Goal: Information Seeking & Learning: Learn about a topic

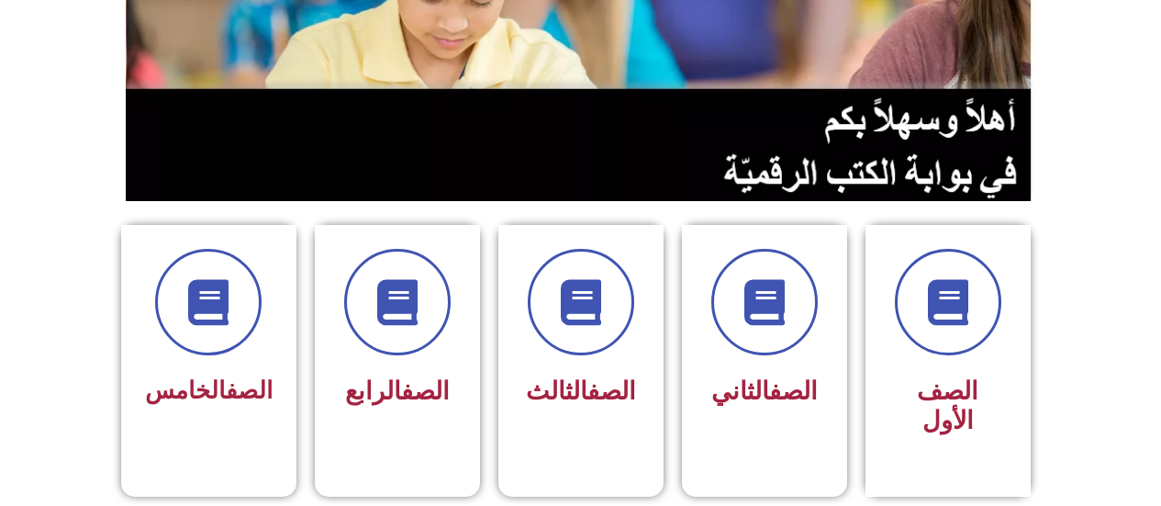
scroll to position [292, 0]
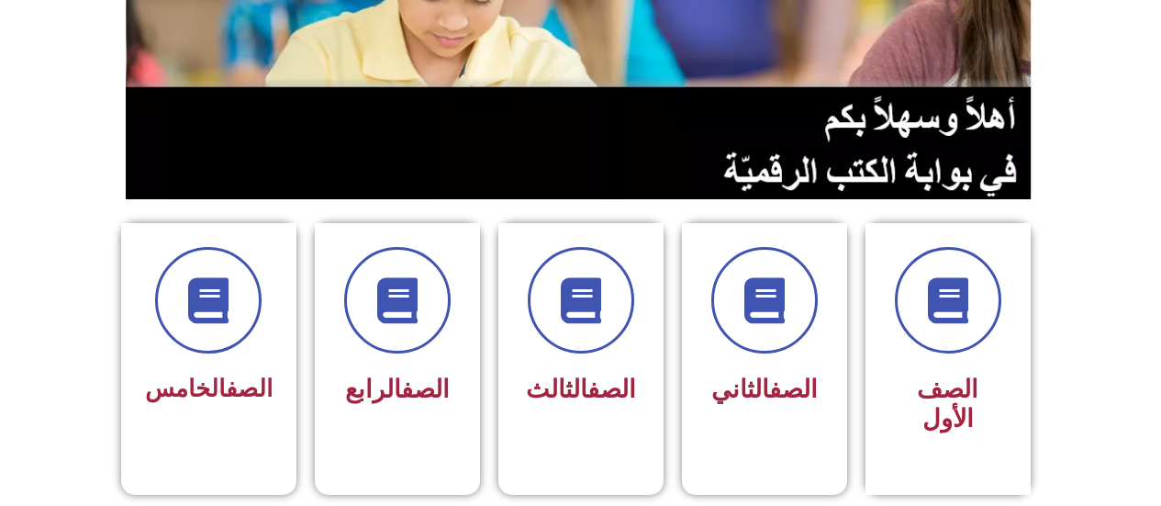
click at [595, 312] on icon at bounding box center [581, 300] width 46 height 46
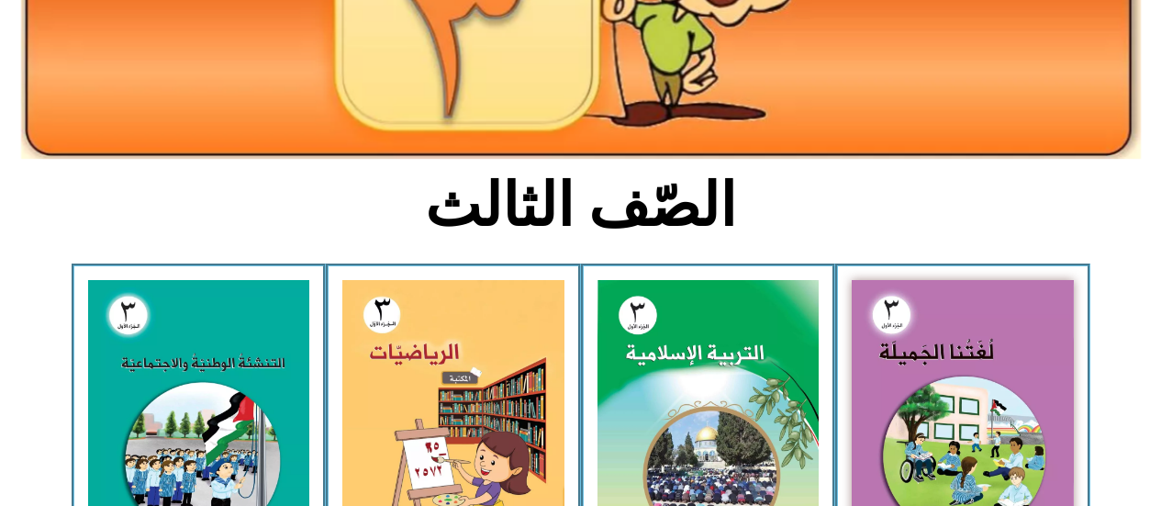
scroll to position [307, 0]
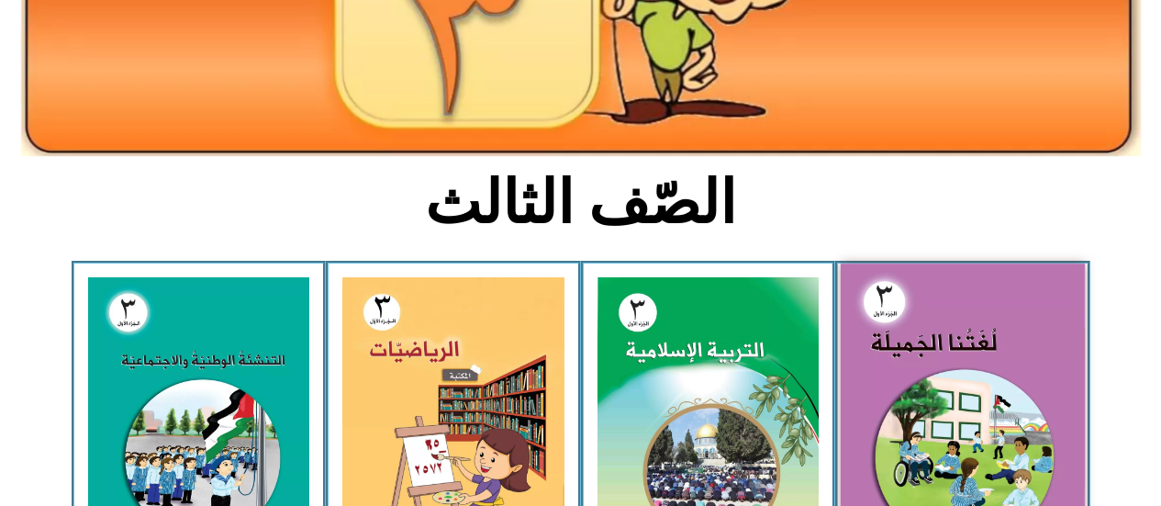
click at [951, 363] on img at bounding box center [962, 413] width 244 height 300
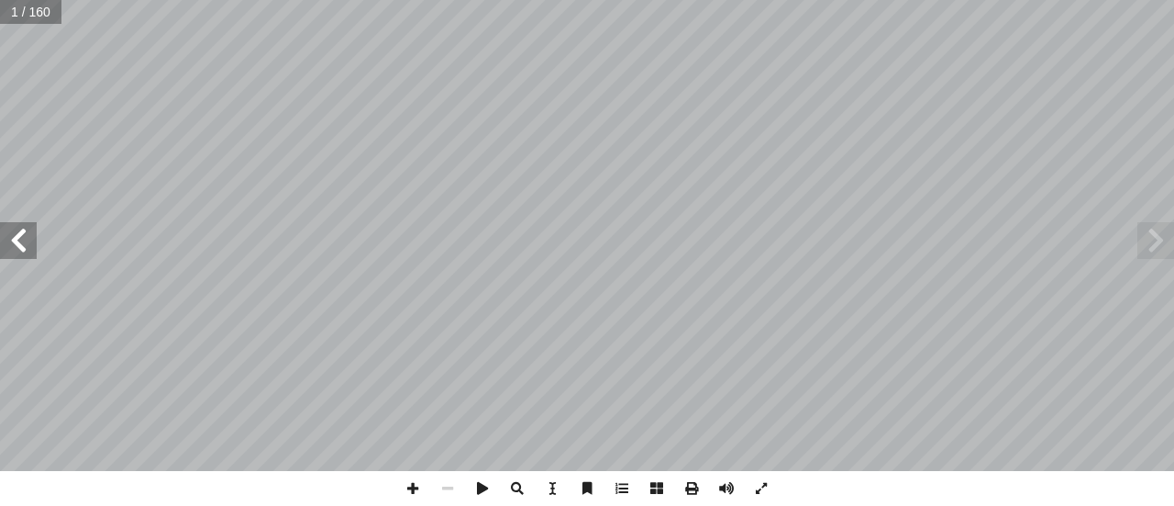
click at [20, 9] on input "text" at bounding box center [30, 12] width 61 height 24
type input "**"
click at [32, 246] on span at bounding box center [18, 240] width 37 height 37
click at [25, 240] on span at bounding box center [18, 240] width 37 height 37
